Goal: Navigation & Orientation: Find specific page/section

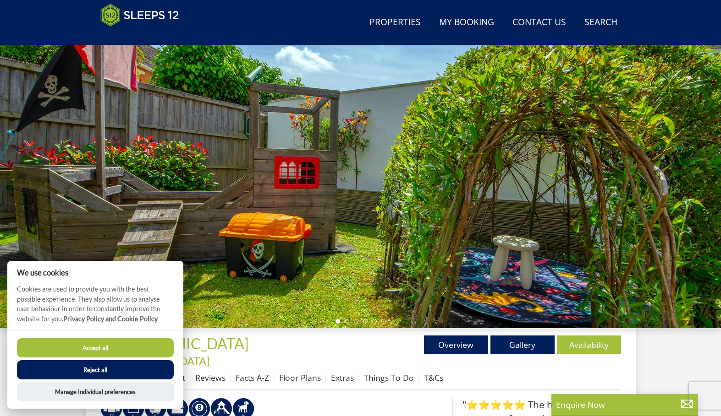
scroll to position [89, 0]
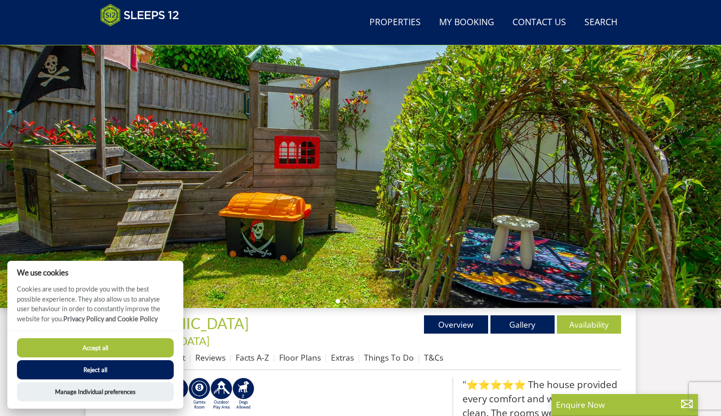
click at [108, 351] on button "Accept all" at bounding box center [95, 348] width 157 height 19
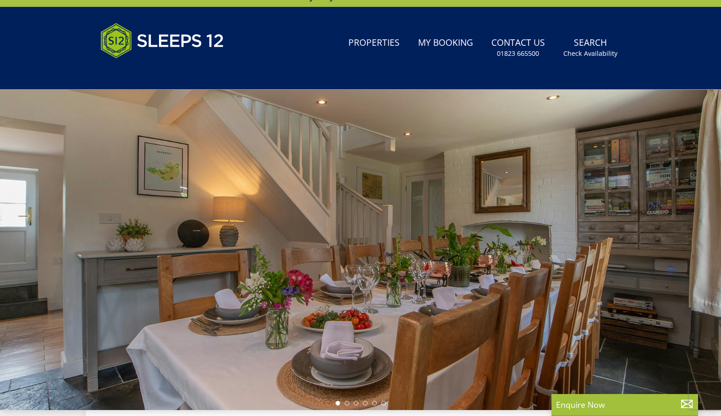
scroll to position [26, 0]
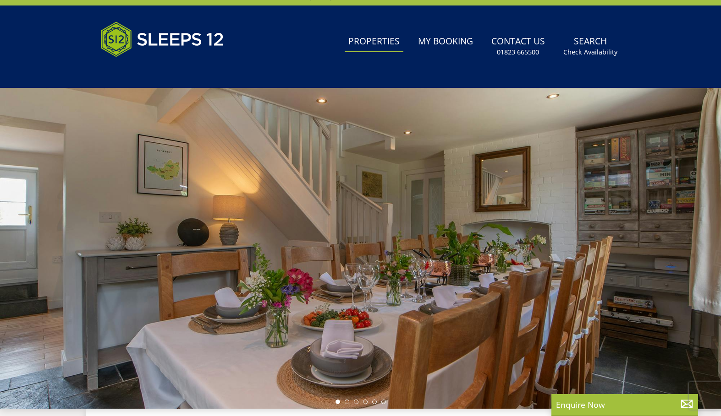
click at [379, 43] on link "Properties" at bounding box center [373, 42] width 59 height 21
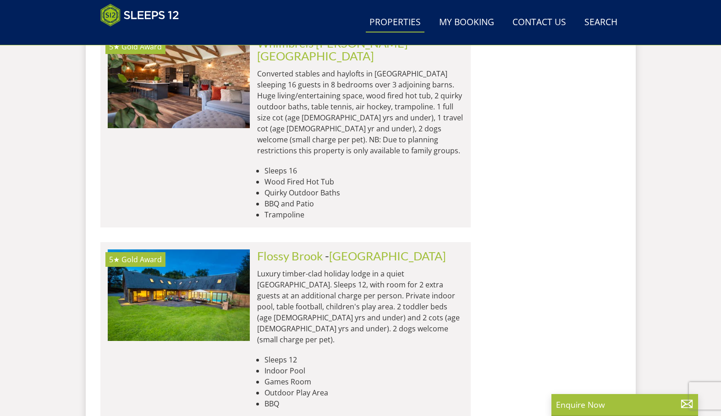
scroll to position [2906, 0]
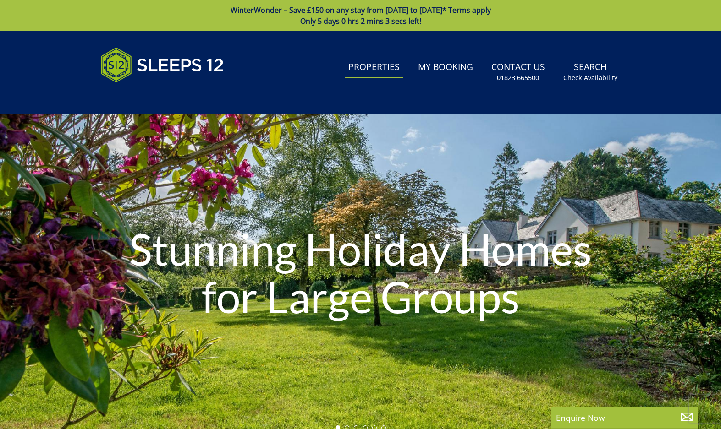
click at [385, 72] on link "Properties" at bounding box center [373, 67] width 59 height 21
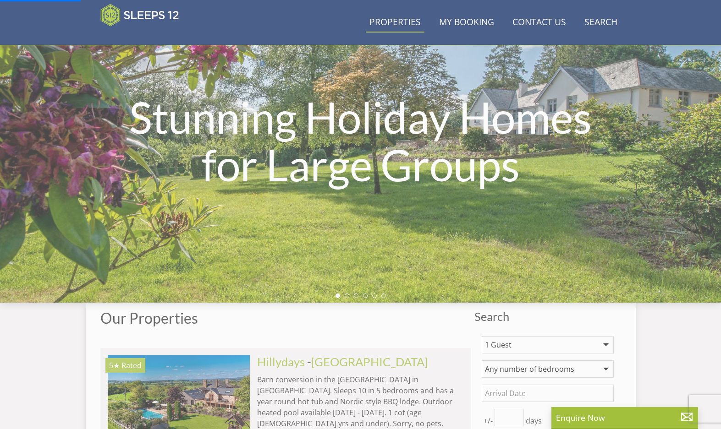
scroll to position [133, 0]
